Goal: Information Seeking & Learning: Learn about a topic

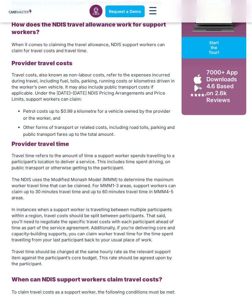
scroll to position [526, 0]
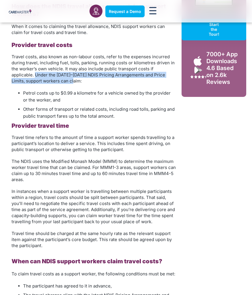
drag, startPoint x: 36, startPoint y: 73, endPoint x: 67, endPoint y: 82, distance: 32.5
click at [67, 82] on span "Travel costs, also known as non-labour costs, refer to the expenses incurred du…" at bounding box center [93, 69] width 163 height 30
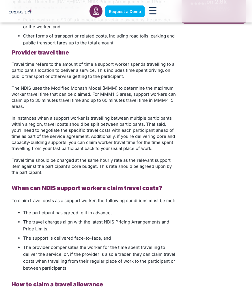
scroll to position [582, 0]
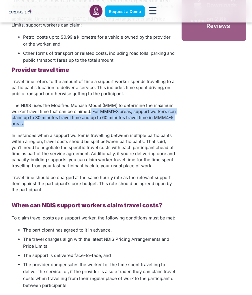
drag, startPoint x: 83, startPoint y: 121, endPoint x: 91, endPoint y: 113, distance: 11.6
click at [91, 113] on p "The NDIS uses the Modified Monash Model (MMM) to determine the maximum worker t…" at bounding box center [94, 114] width 164 height 24
click at [87, 125] on p "The NDIS uses the Modified Monash Model (MMM) to determine the maximum worker t…" at bounding box center [94, 114] width 164 height 24
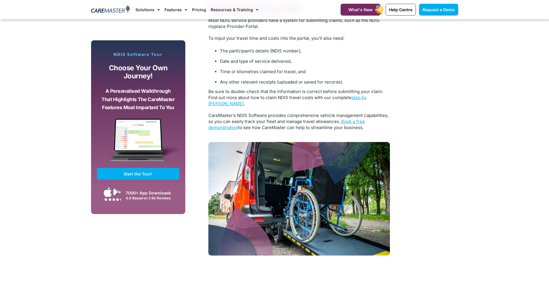
scroll to position [1364, 0]
